Goal: Task Accomplishment & Management: Use online tool/utility

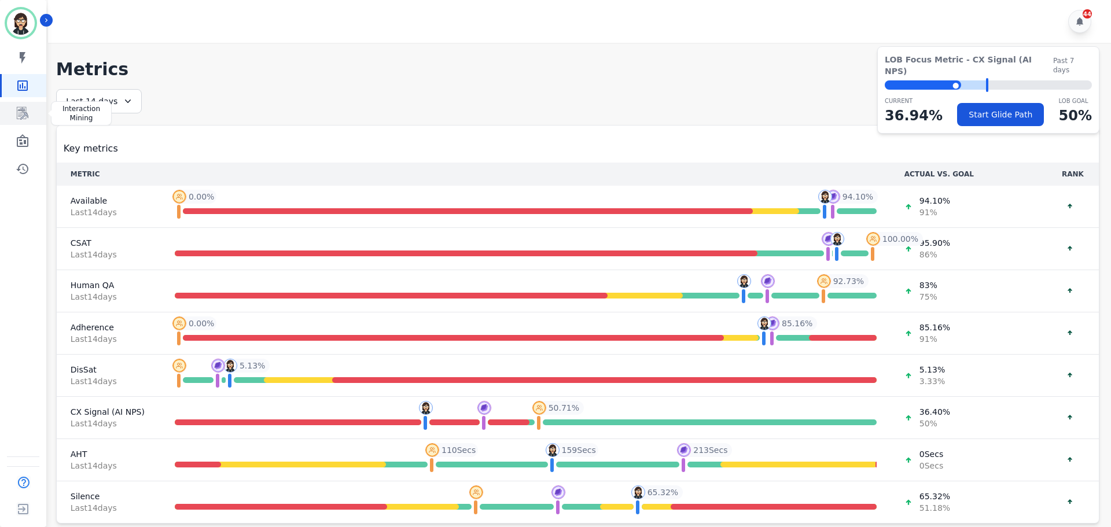
click at [32, 122] on link "Sidebar" at bounding box center [24, 113] width 45 height 23
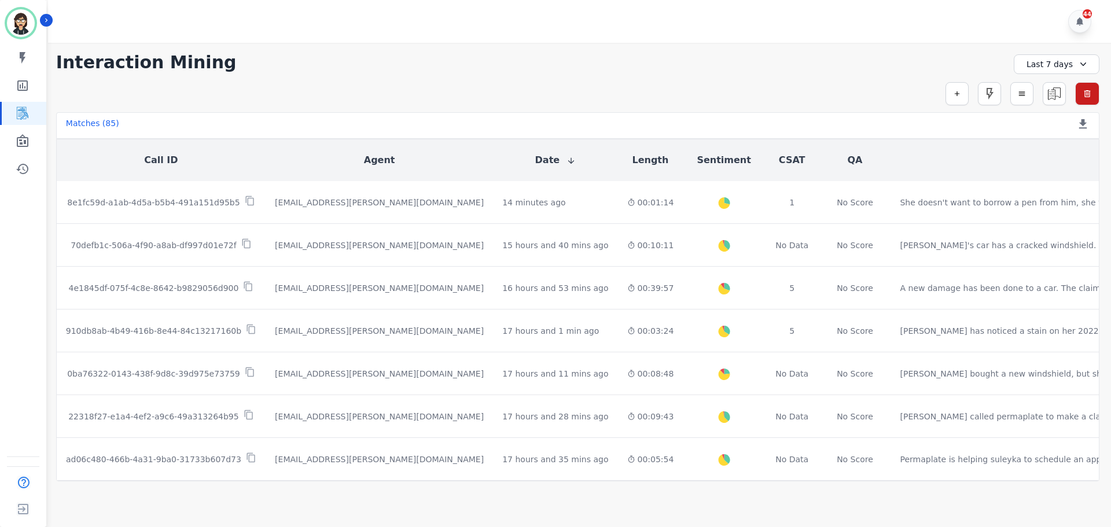
click at [1032, 69] on div "Last 7 days" at bounding box center [1056, 64] width 86 height 20
click at [1044, 105] on li "Today" at bounding box center [1064, 105] width 58 height 12
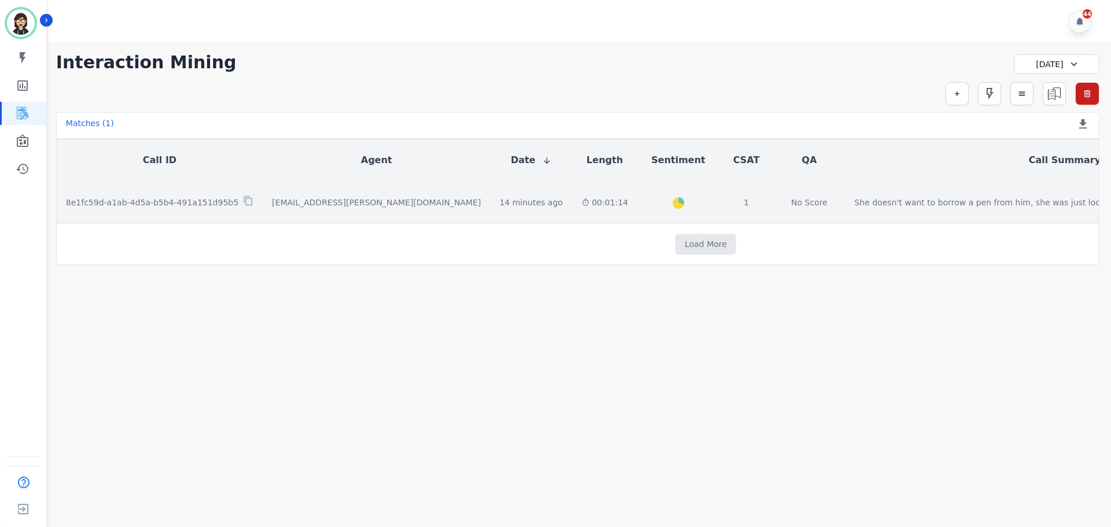
click at [187, 204] on p "8e1fc59d-a1ab-4d5a-b5b4-491a151d95b5" at bounding box center [152, 203] width 172 height 12
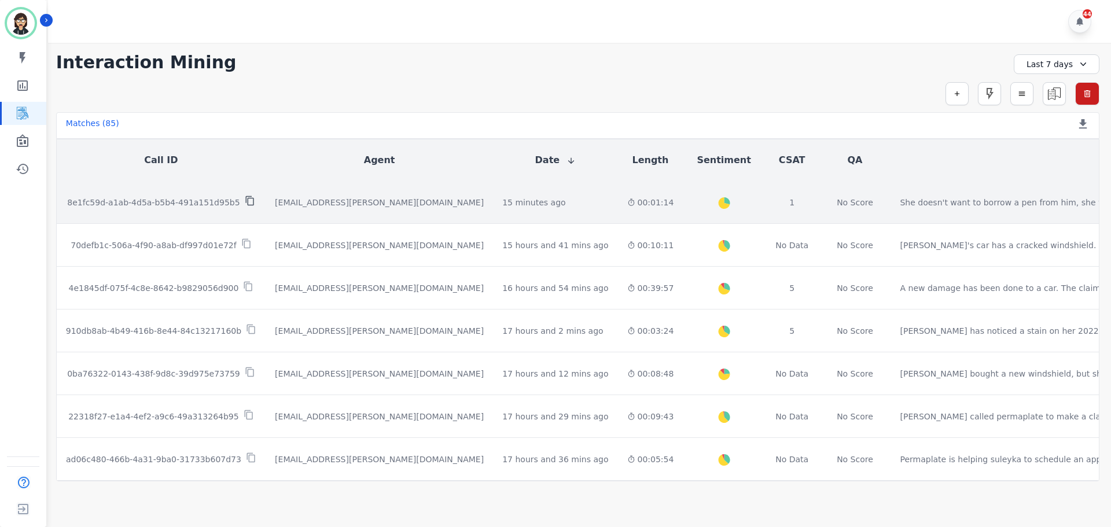
click at [245, 202] on icon at bounding box center [250, 201] width 10 height 10
click at [308, 209] on td "[EMAIL_ADDRESS][PERSON_NAME][DOMAIN_NAME]" at bounding box center [379, 202] width 227 height 43
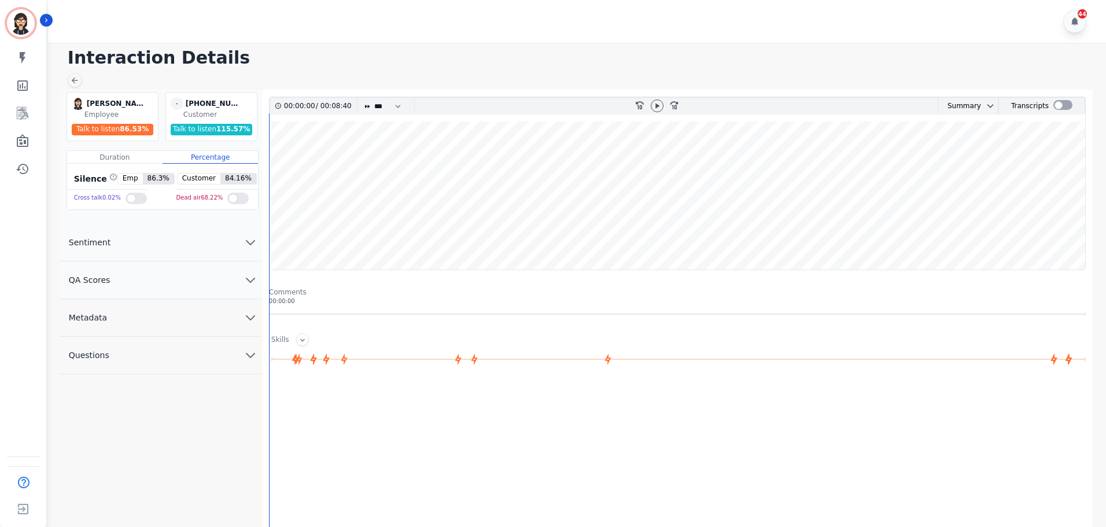
click at [662, 102] on div at bounding box center [657, 105] width 13 height 13
click at [916, 166] on wave at bounding box center [678, 195] width 816 height 148
click at [959, 161] on wave at bounding box center [678, 195] width 816 height 148
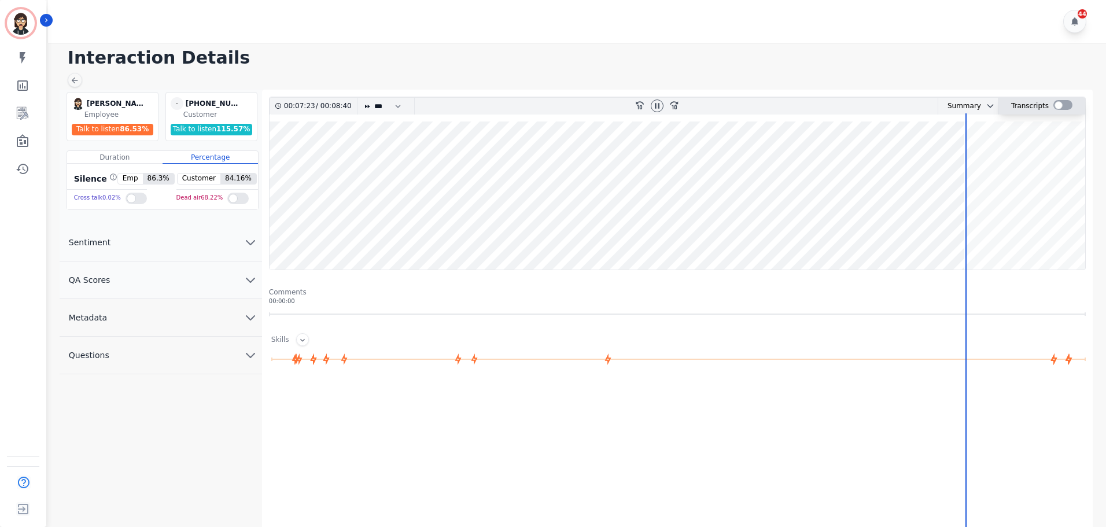
click at [1057, 109] on div at bounding box center [1062, 105] width 19 height 10
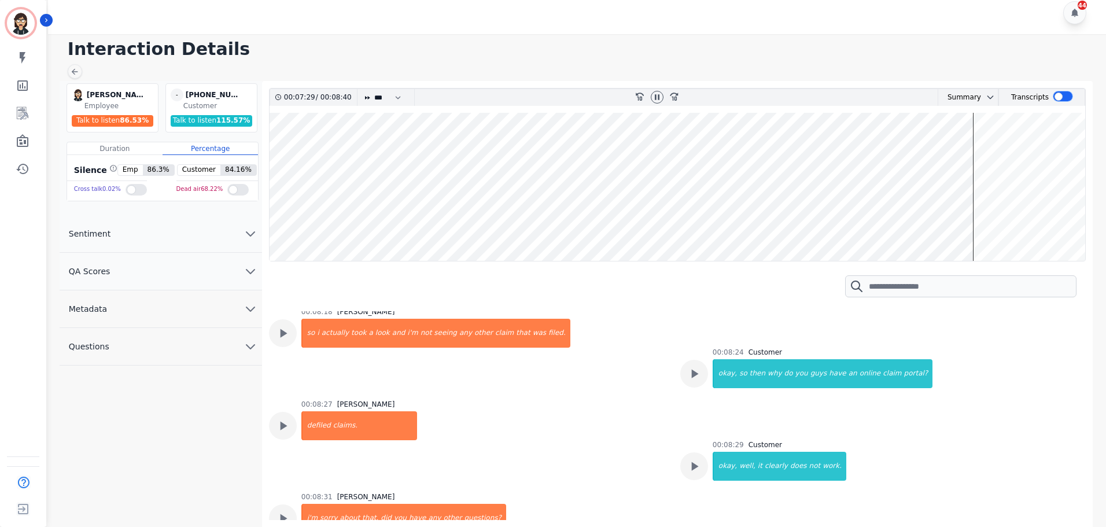
scroll to position [2085, 0]
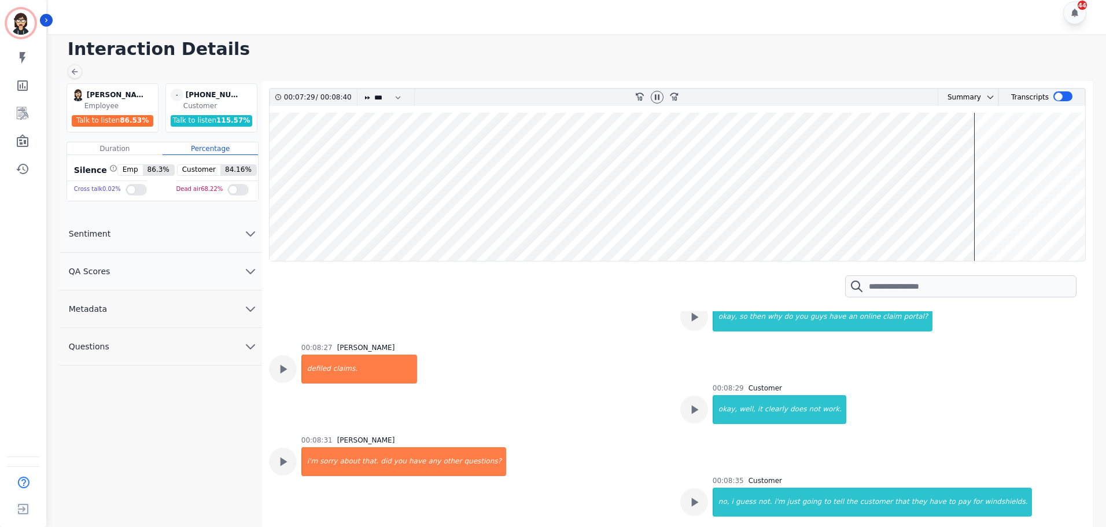
click at [976, 197] on wave at bounding box center [678, 187] width 816 height 148
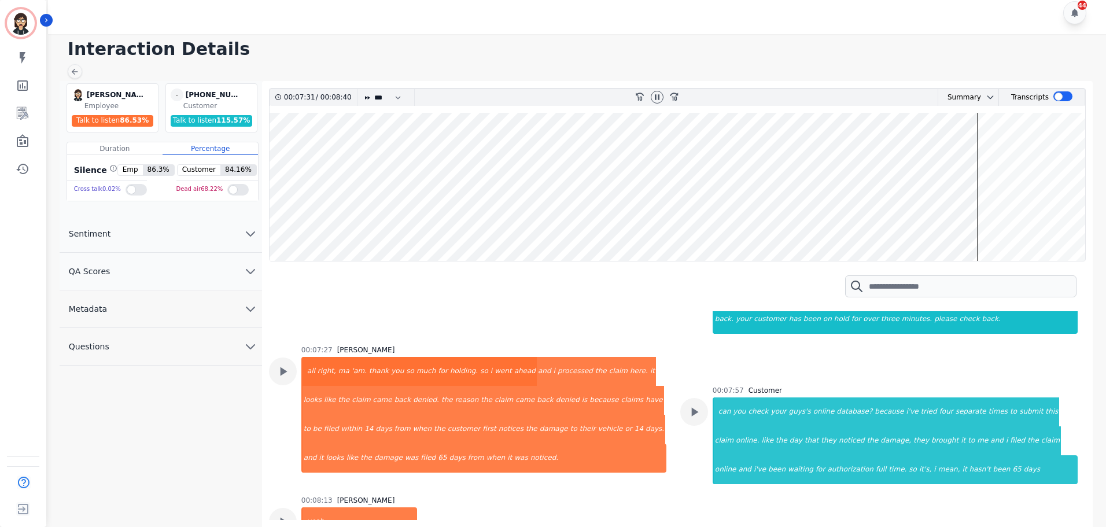
scroll to position [1741, 0]
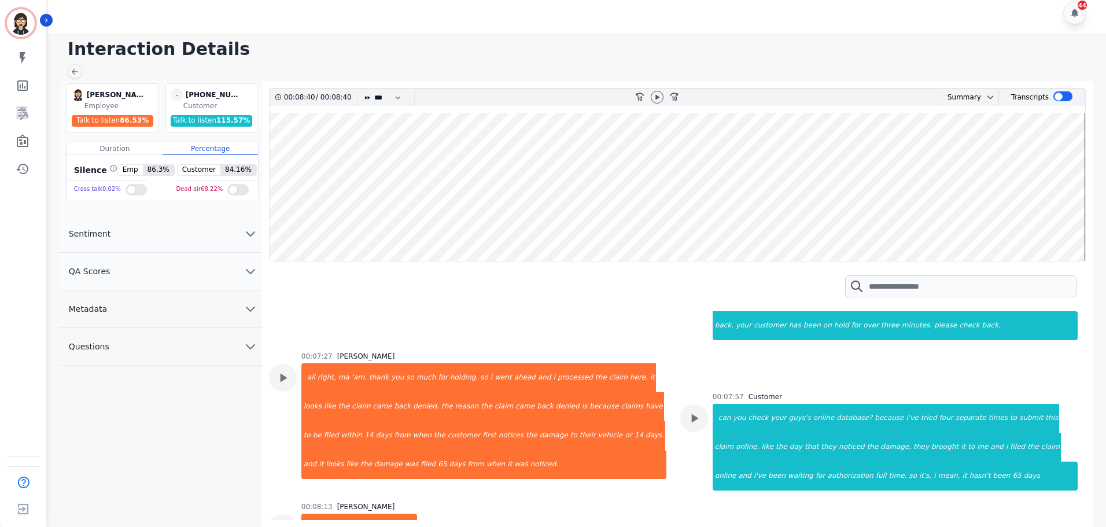
click at [977, 231] on wave at bounding box center [678, 187] width 816 height 148
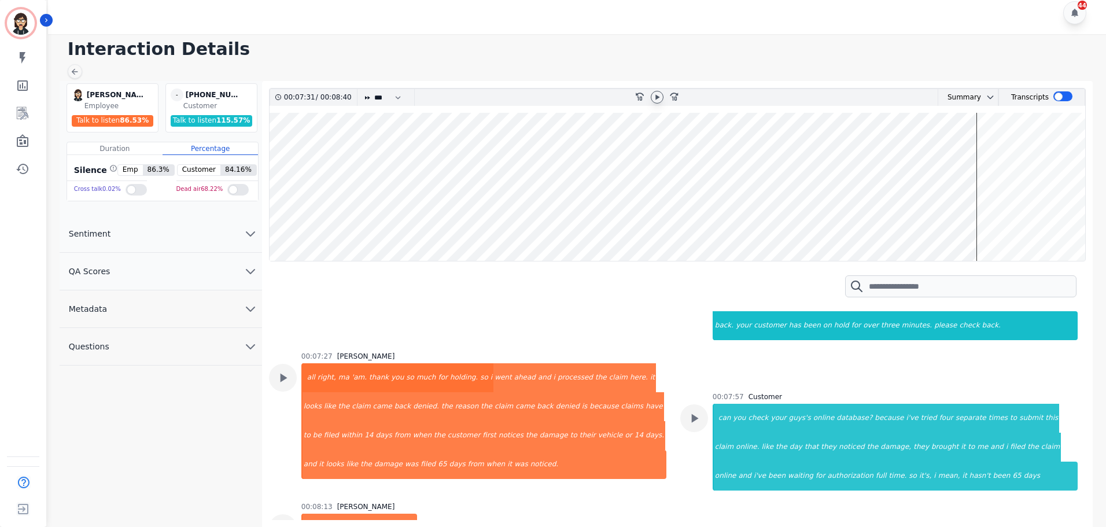
click at [655, 98] on icon at bounding box center [657, 96] width 4 height 5
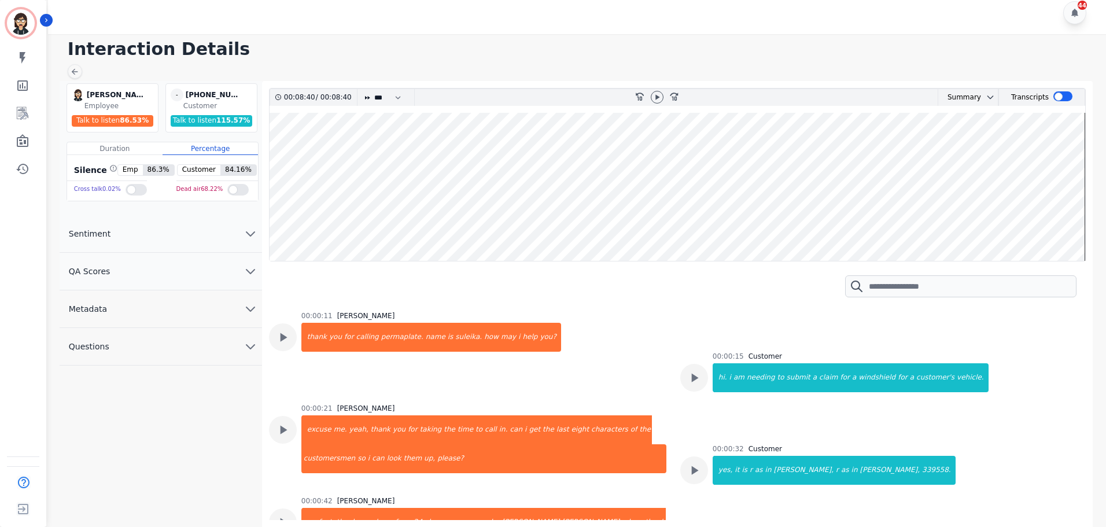
scroll to position [1741, 0]
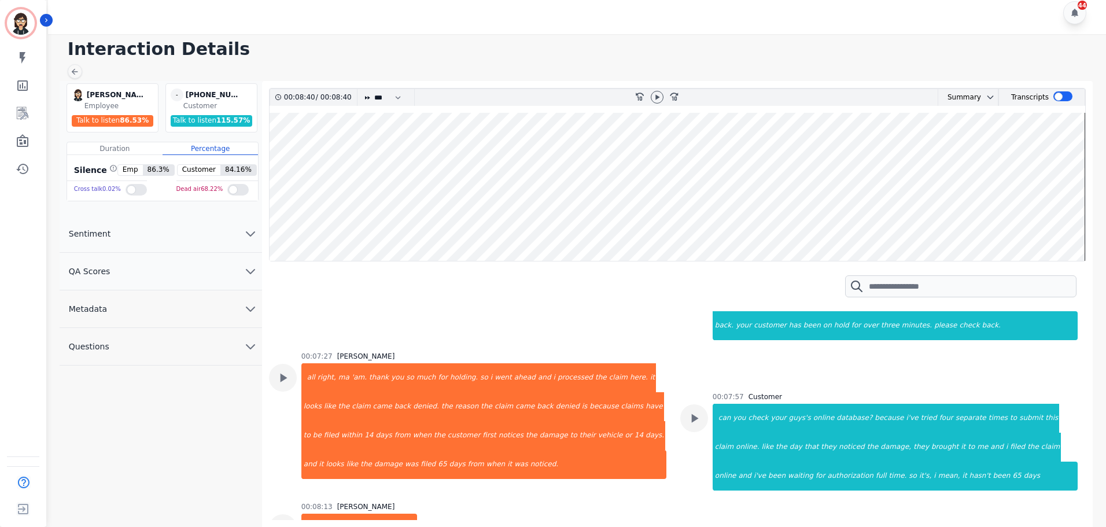
click at [968, 183] on wave at bounding box center [678, 187] width 816 height 148
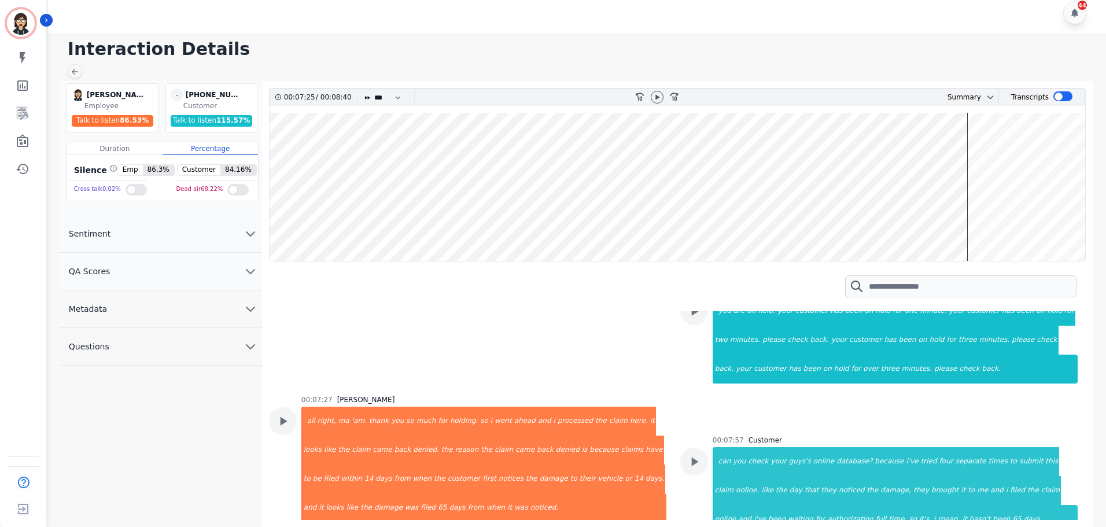
scroll to position [1691, 0]
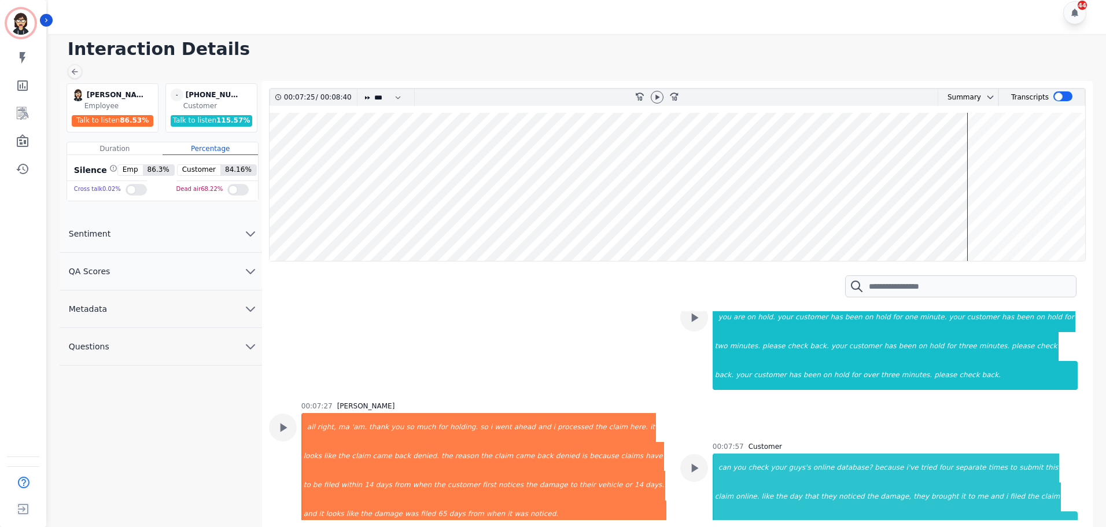
drag, startPoint x: 659, startPoint y: 95, endPoint x: 732, endPoint y: 167, distance: 101.9
click at [658, 94] on icon at bounding box center [657, 97] width 9 height 9
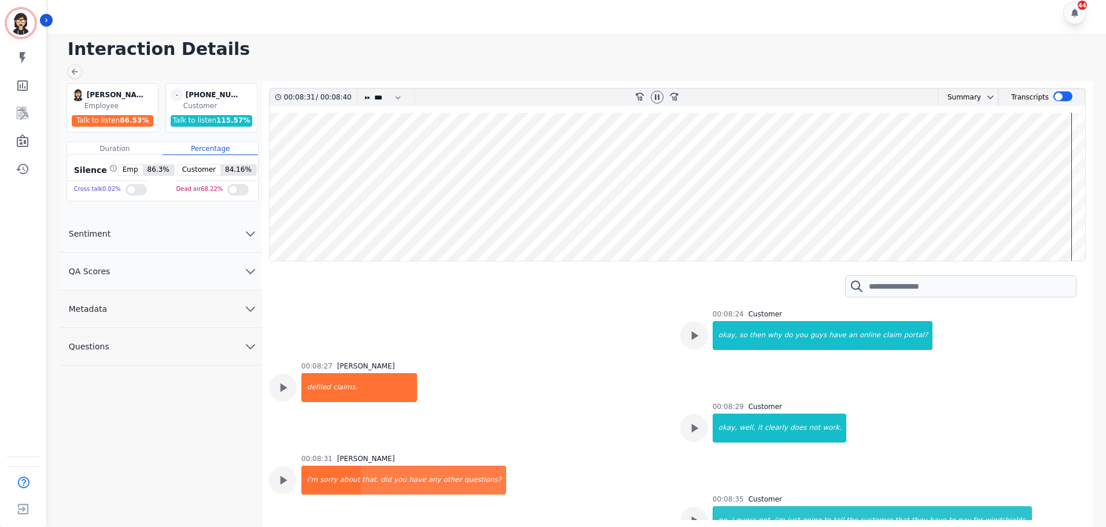
scroll to position [2085, 0]
